Goal: Find specific page/section: Find specific page/section

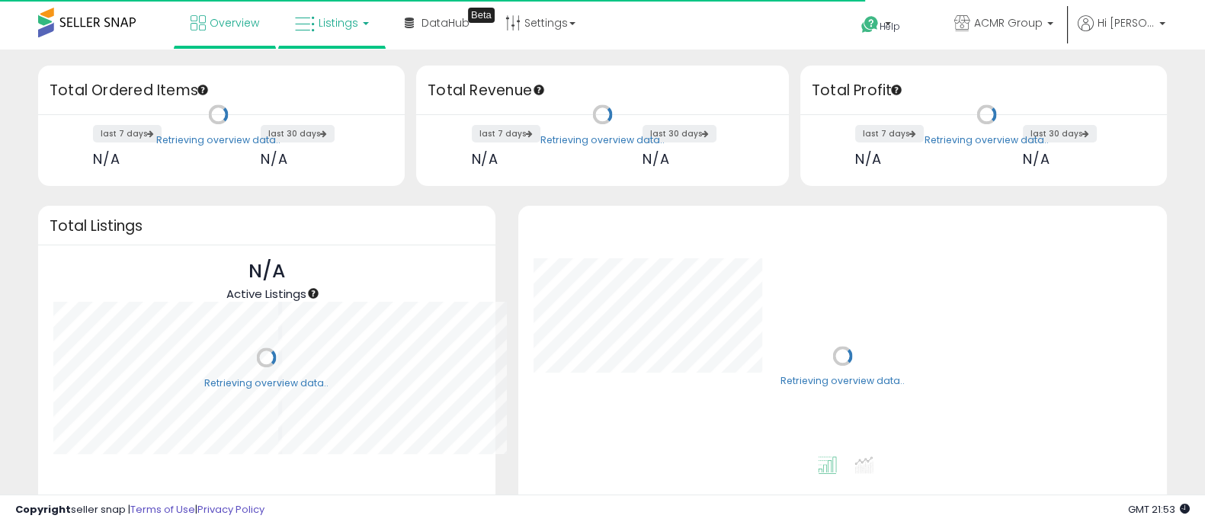
click at [331, 21] on span "Listings" at bounding box center [339, 22] width 40 height 15
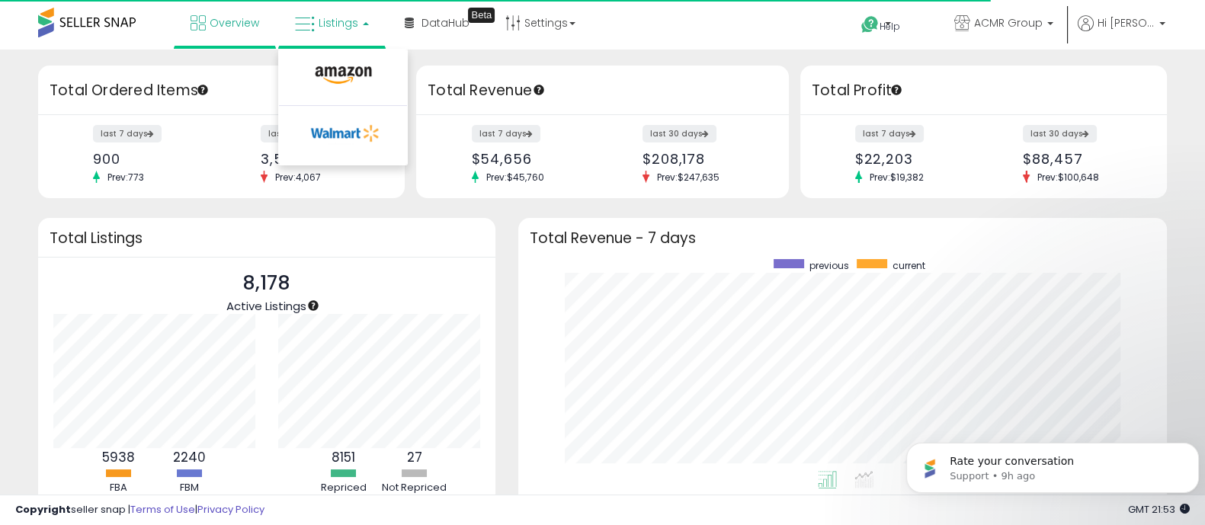
click at [331, 21] on span "Listings" at bounding box center [339, 22] width 40 height 15
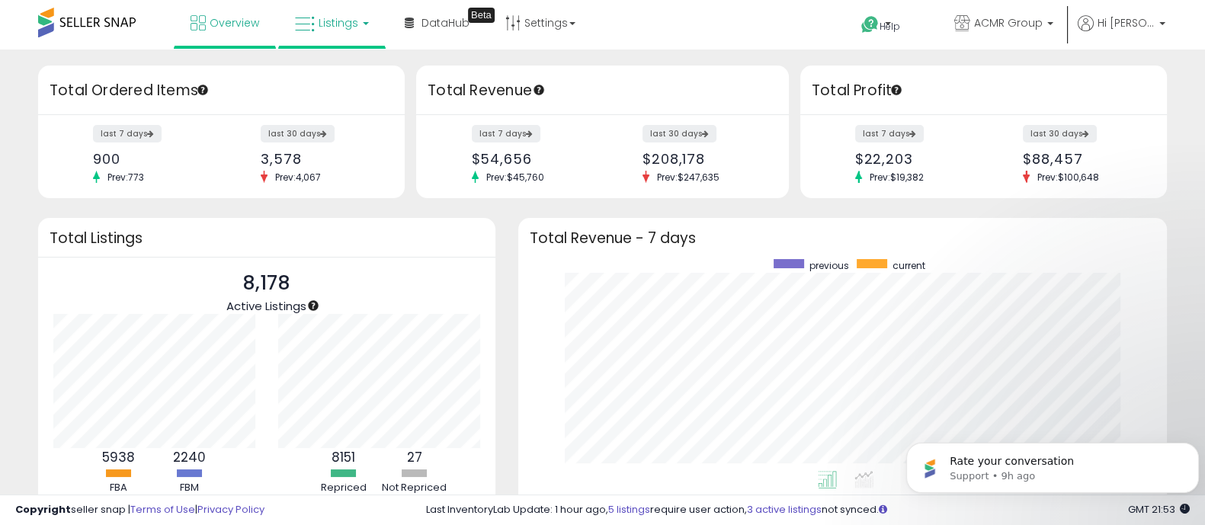
click at [323, 29] on span "Listings" at bounding box center [339, 22] width 40 height 15
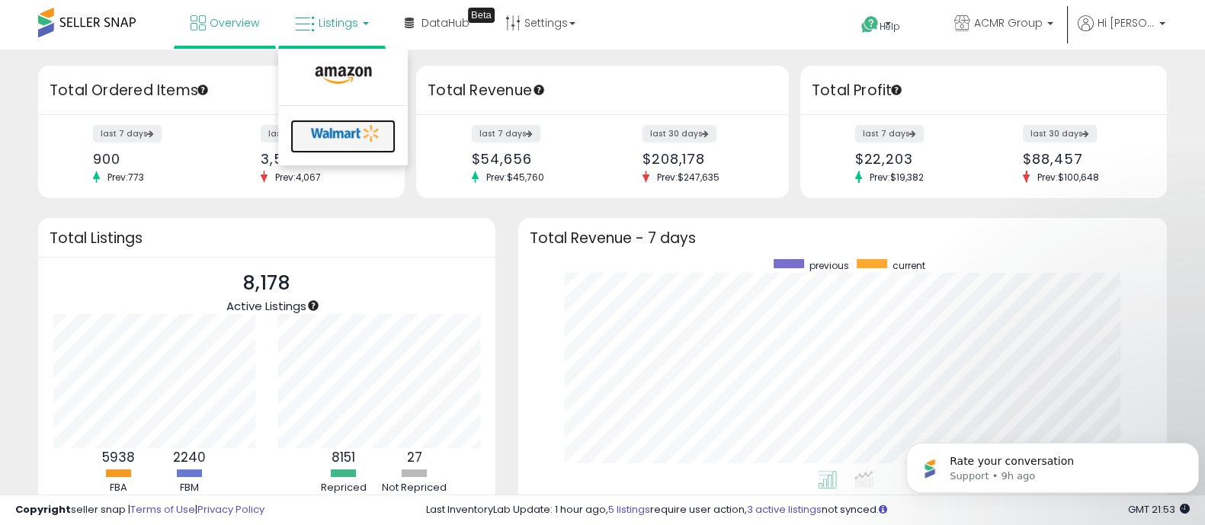
click at [318, 133] on icon at bounding box center [346, 133] width 80 height 23
